Goal: Task Accomplishment & Management: Manage account settings

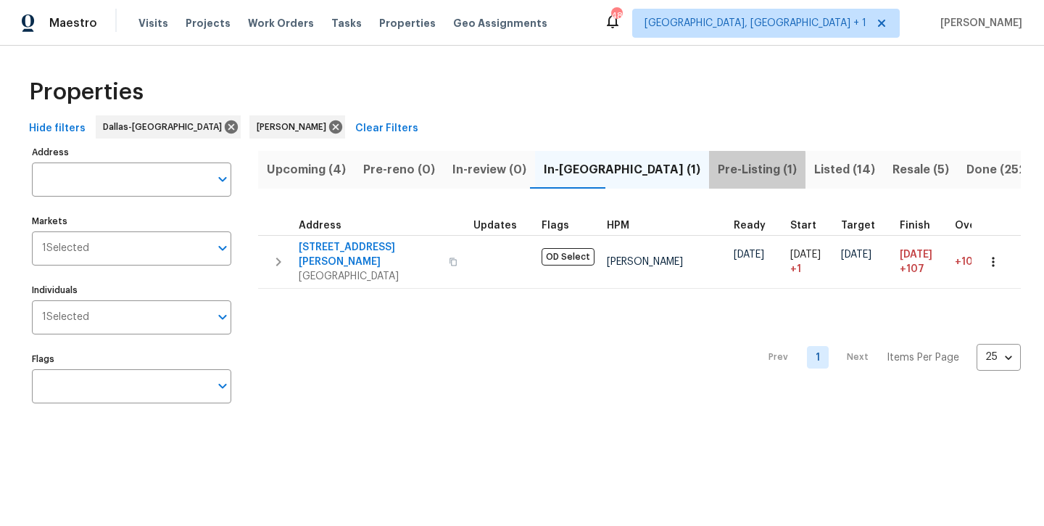
click at [718, 171] on span "Pre-Listing (1)" at bounding box center [757, 169] width 79 height 20
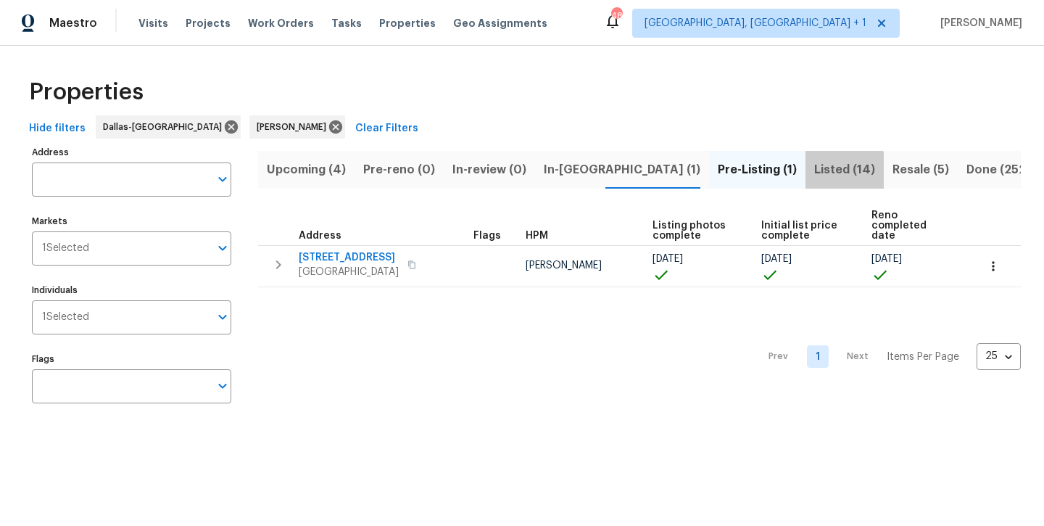
click at [814, 175] on span "Listed (14)" at bounding box center [844, 169] width 61 height 20
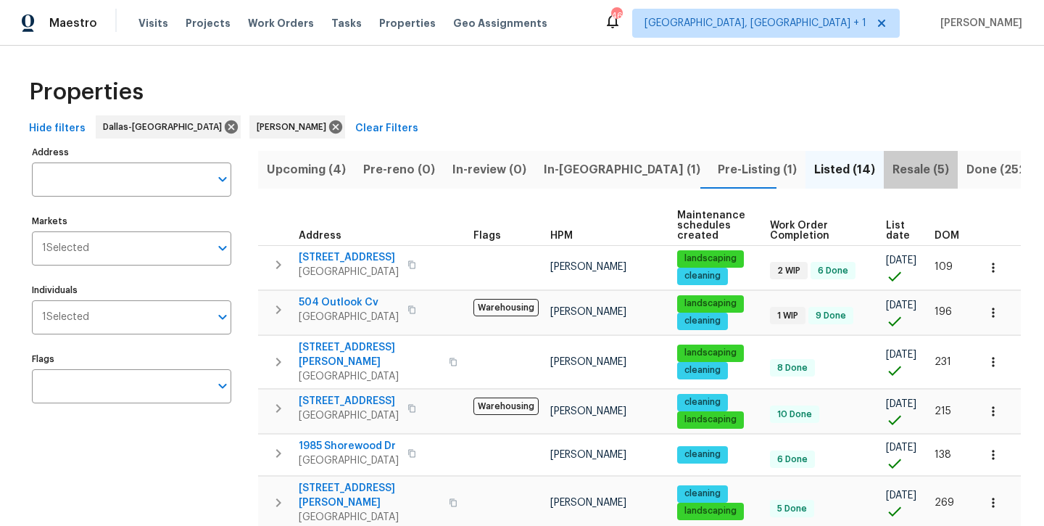
click at [884, 183] on button "Resale (5)" at bounding box center [921, 170] width 74 height 38
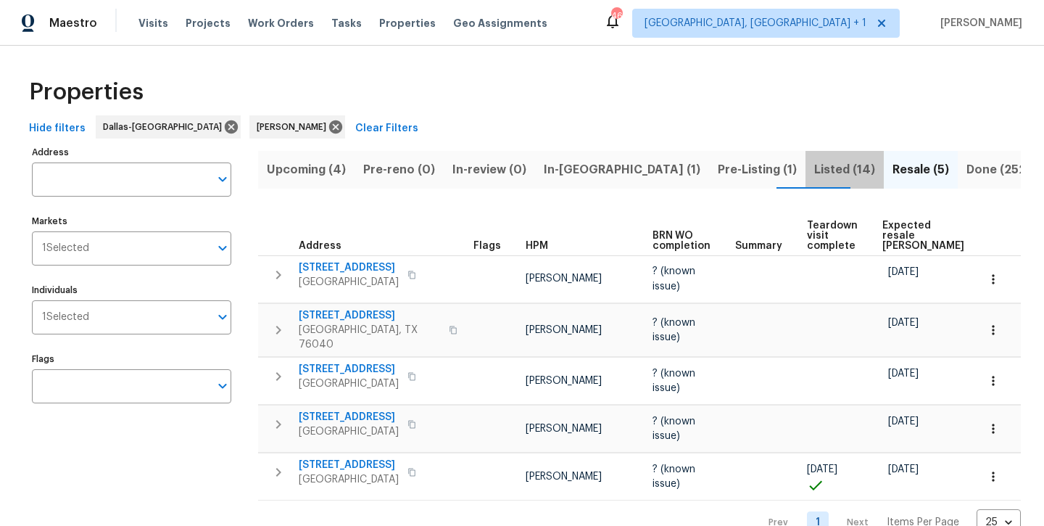
click at [814, 170] on span "Listed (14)" at bounding box center [844, 169] width 61 height 20
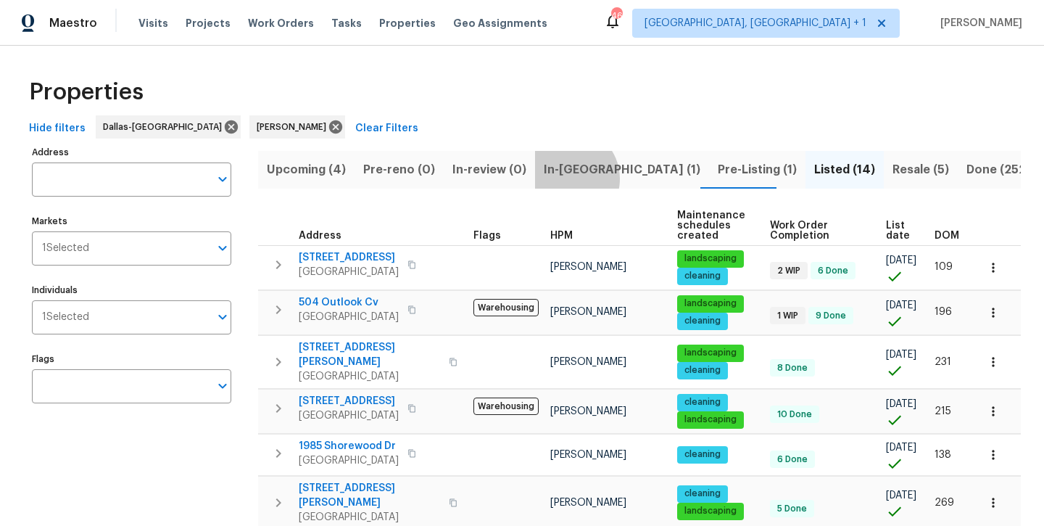
click at [561, 178] on span "In-[GEOGRAPHIC_DATA] (1)" at bounding box center [622, 169] width 157 height 20
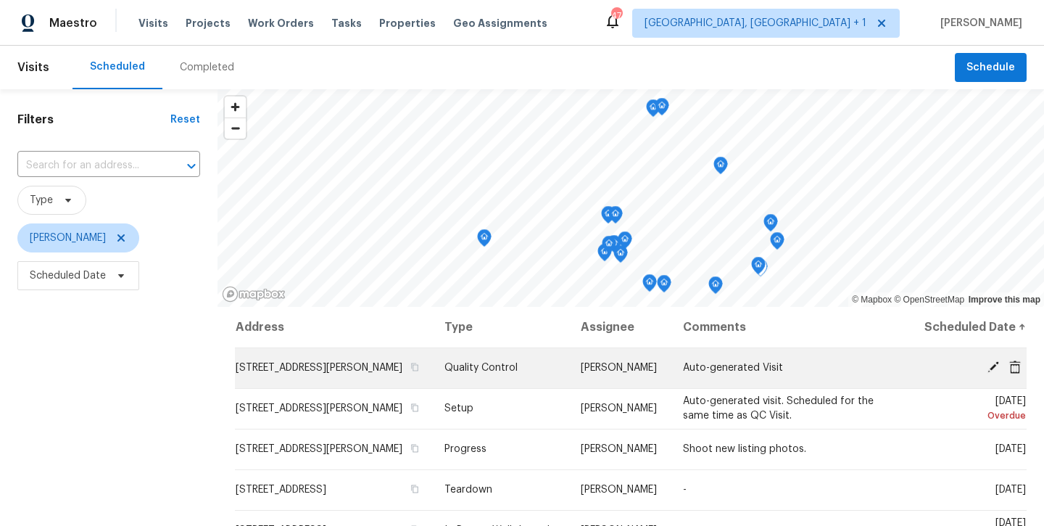
click at [990, 373] on icon at bounding box center [993, 366] width 13 height 13
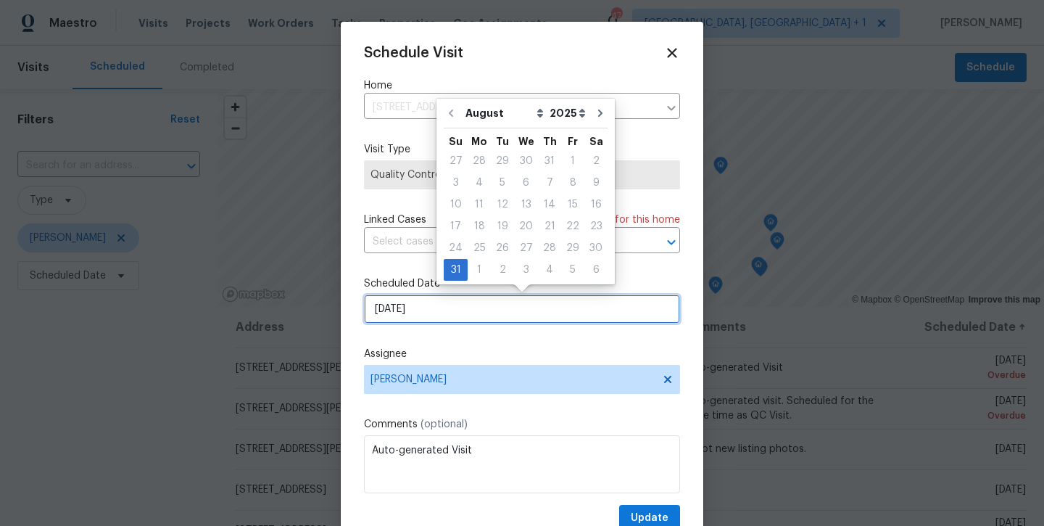
click at [538, 302] on input "8/31/2025" at bounding box center [522, 308] width 316 height 29
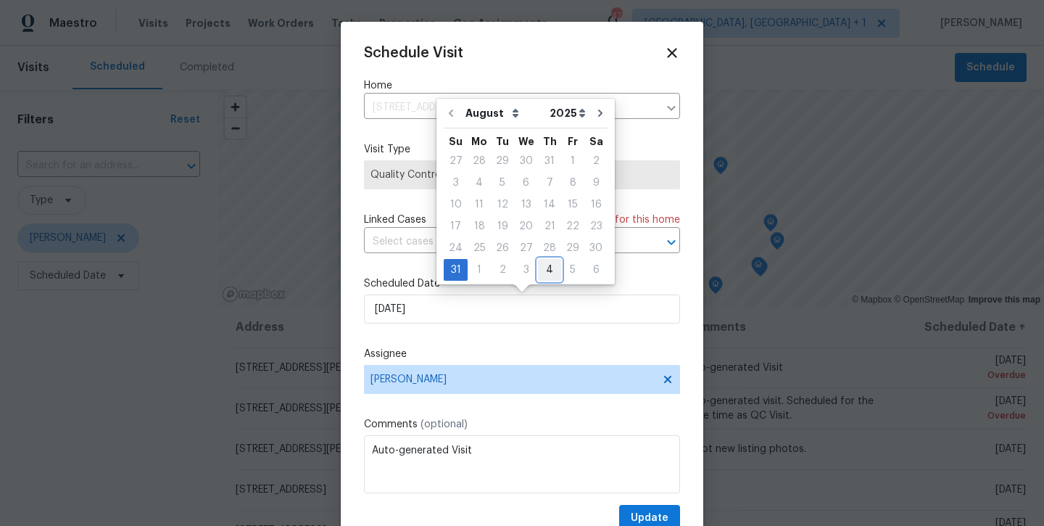
click at [547, 270] on div "4" at bounding box center [549, 270] width 23 height 20
type input "9/4/2025"
select select "8"
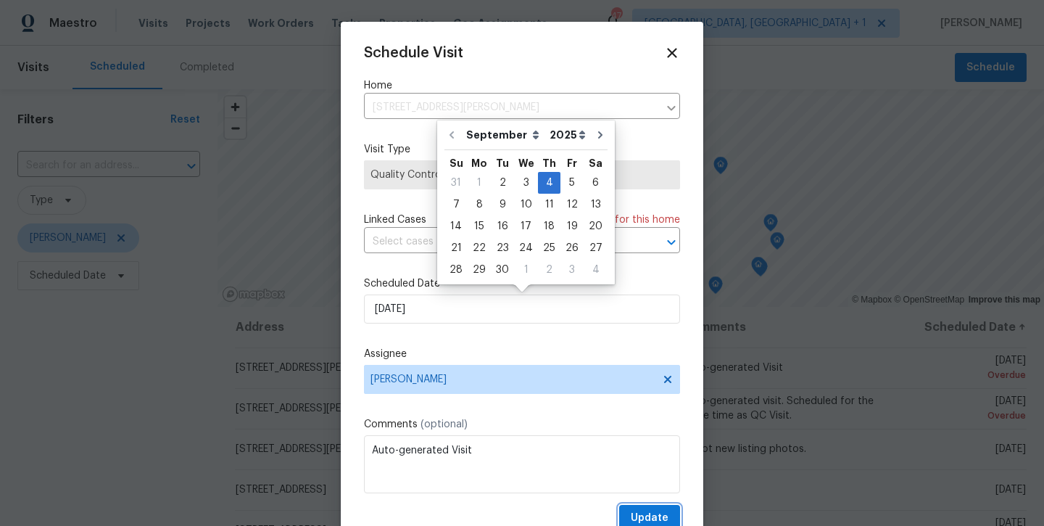
click at [655, 514] on span "Update" at bounding box center [650, 518] width 38 height 18
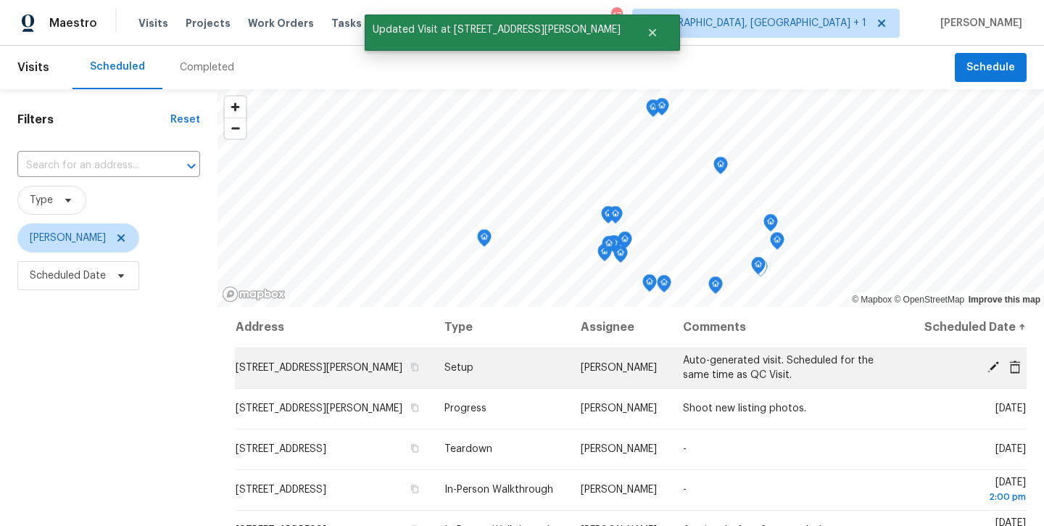
click at [992, 373] on icon at bounding box center [993, 367] width 12 height 12
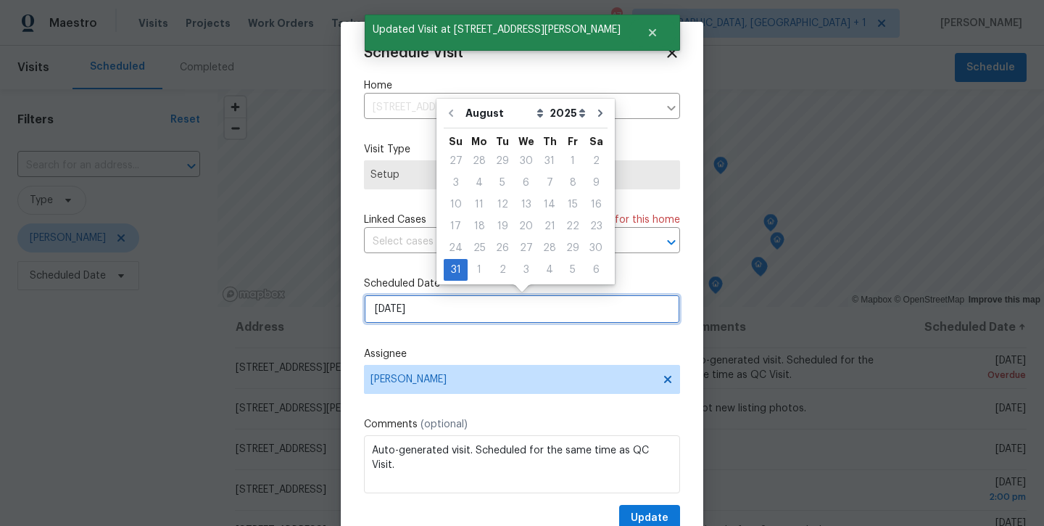
click at [567, 317] on input "8/31/2025" at bounding box center [522, 308] width 316 height 29
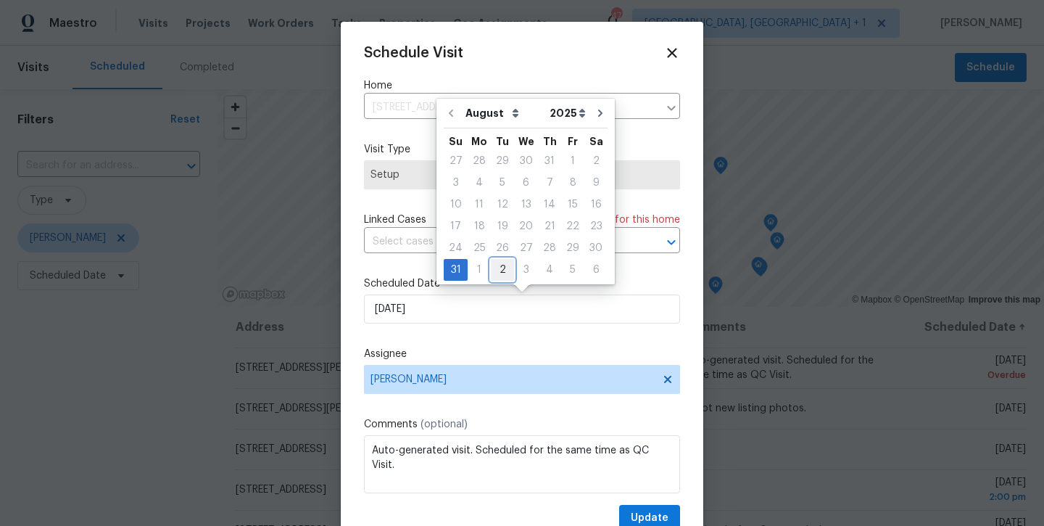
click at [492, 267] on div "2" at bounding box center [502, 270] width 23 height 20
type input "9/2/2025"
select select "8"
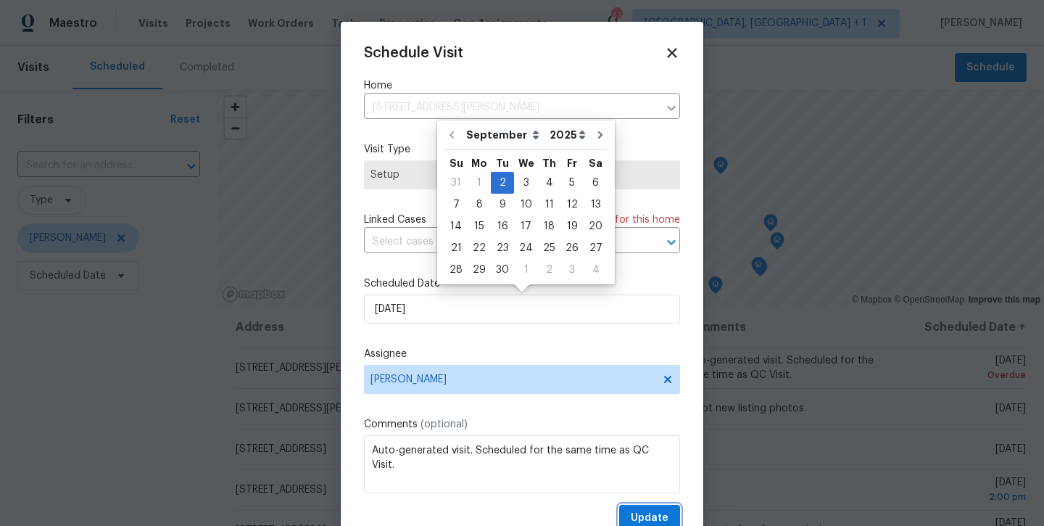
click at [642, 513] on span "Update" at bounding box center [650, 518] width 38 height 18
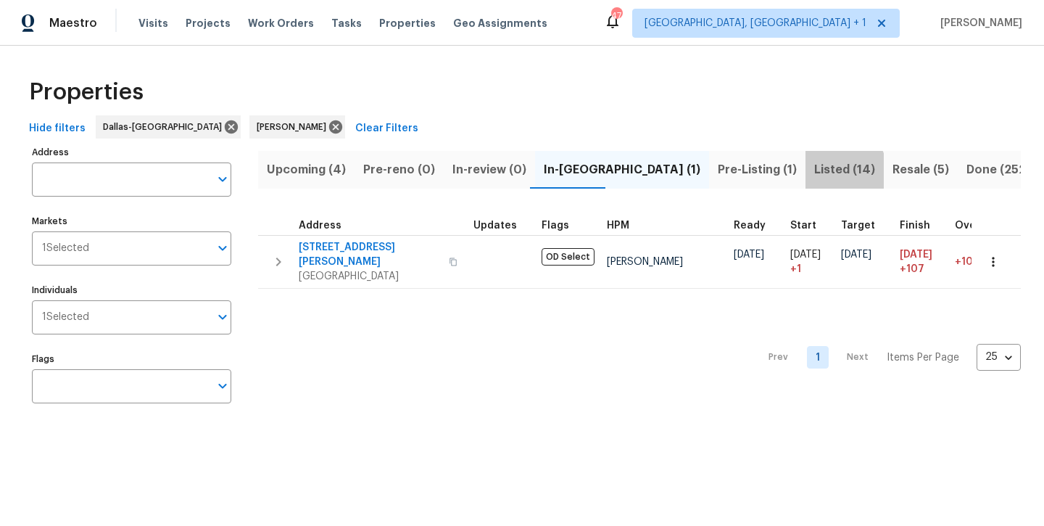
click at [814, 173] on span "Listed (14)" at bounding box center [844, 169] width 61 height 20
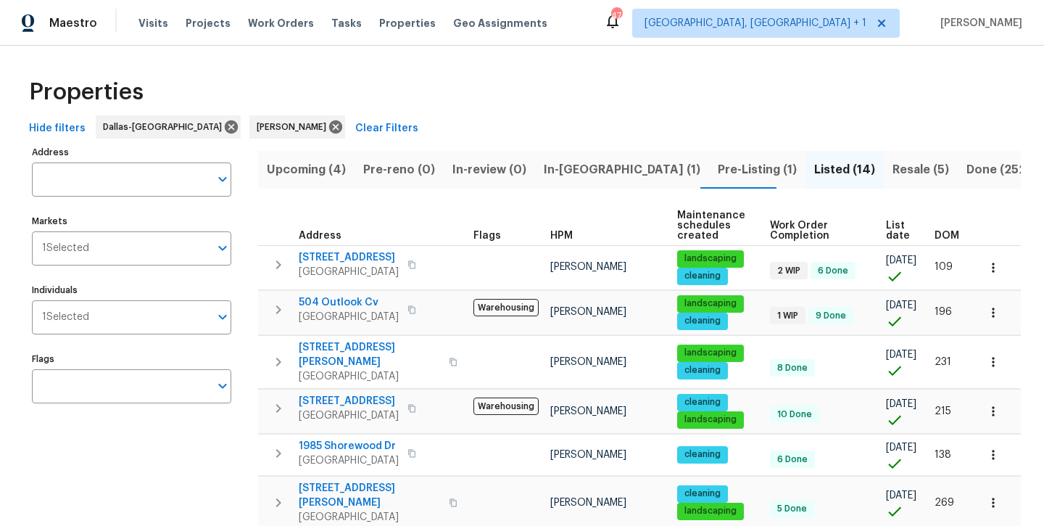
click at [307, 169] on span "Upcoming (4)" at bounding box center [306, 169] width 79 height 20
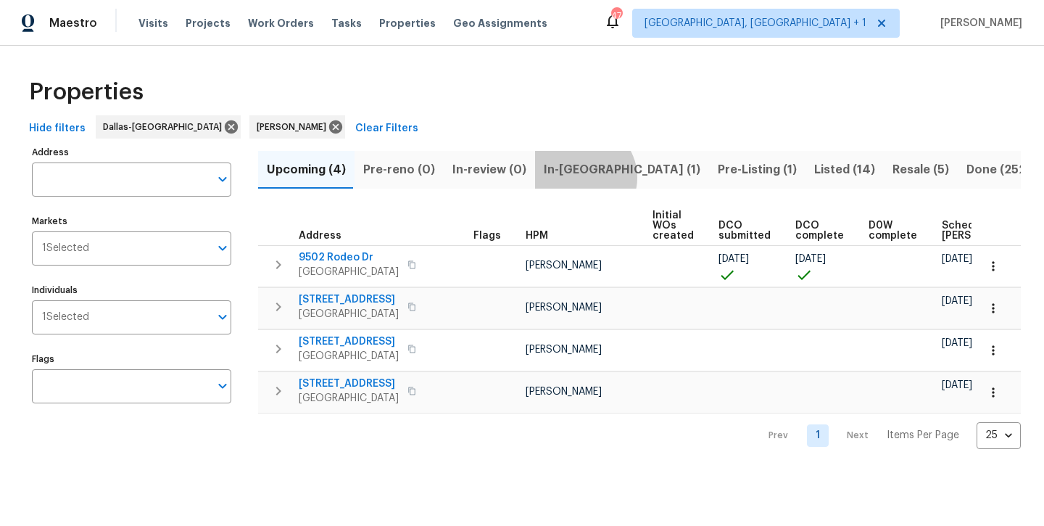
click at [577, 177] on span "In-[GEOGRAPHIC_DATA] (1)" at bounding box center [622, 169] width 157 height 20
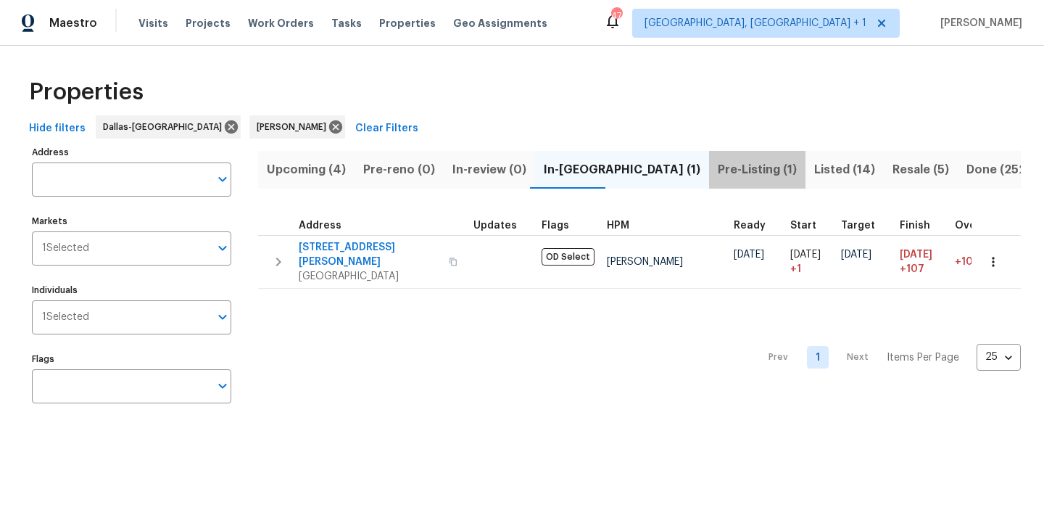
click at [718, 169] on span "Pre-Listing (1)" at bounding box center [757, 169] width 79 height 20
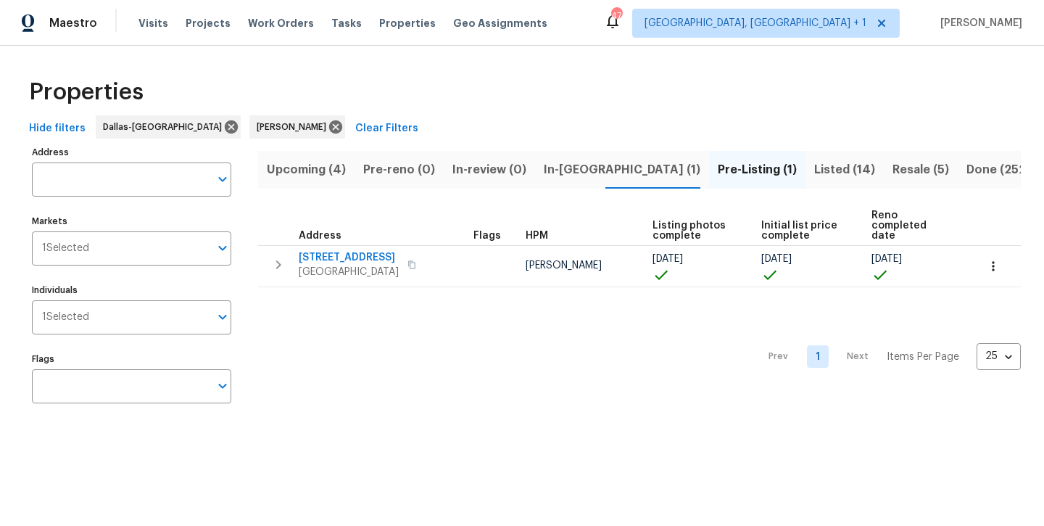
click at [814, 175] on span "Listed (14)" at bounding box center [844, 169] width 61 height 20
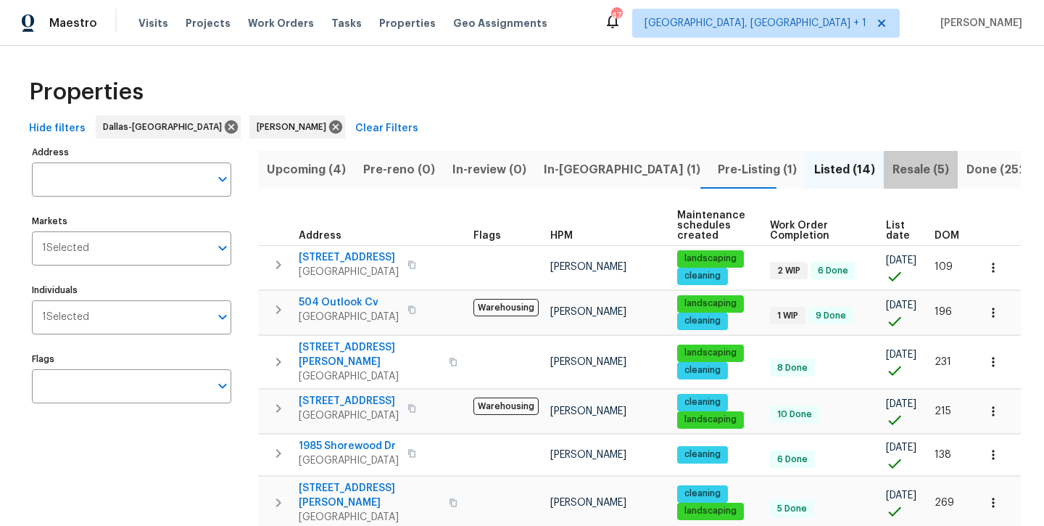
click at [892, 178] on span "Resale (5)" at bounding box center [920, 169] width 57 height 20
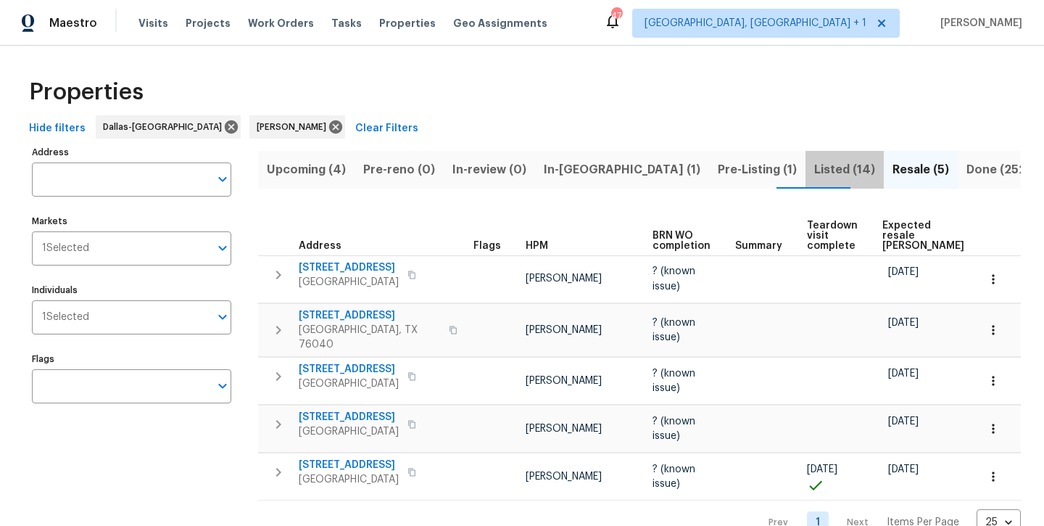
click at [814, 171] on span "Listed (14)" at bounding box center [844, 169] width 61 height 20
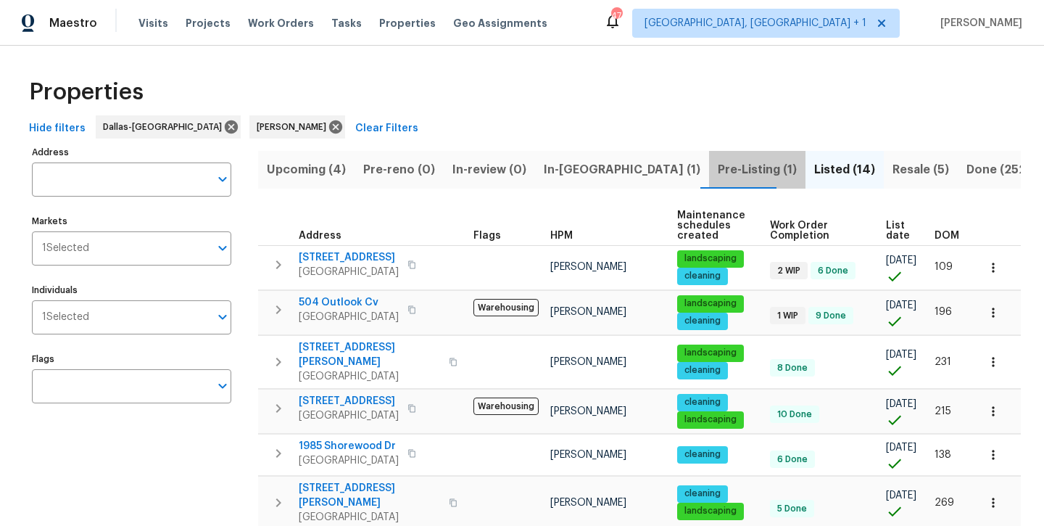
click at [718, 167] on span "Pre-Listing (1)" at bounding box center [757, 169] width 79 height 20
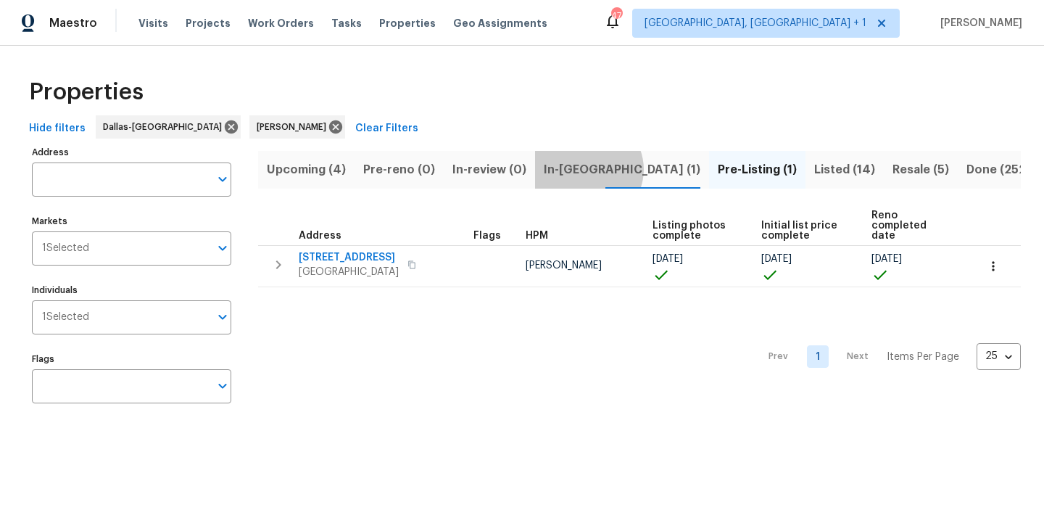
click at [582, 169] on span "In-[GEOGRAPHIC_DATA] (1)" at bounding box center [622, 169] width 157 height 20
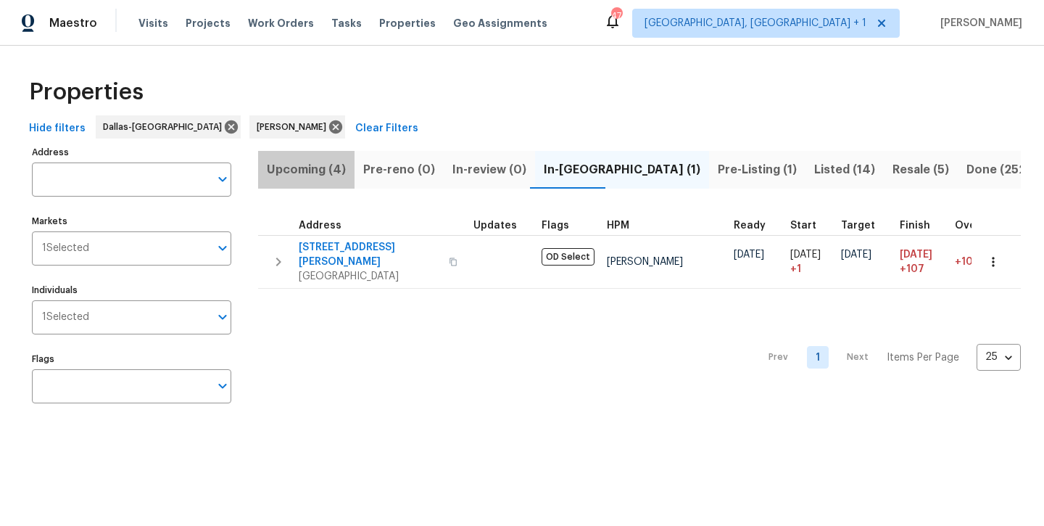
click at [316, 170] on span "Upcoming (4)" at bounding box center [306, 169] width 79 height 20
